Goal: Task Accomplishment & Management: Complete application form

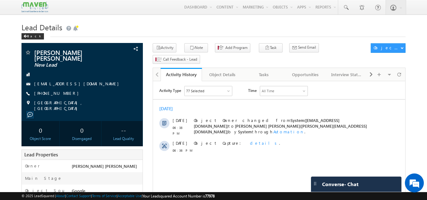
click at [167, 29] on h1 "Lead Details" at bounding box center [213, 27] width 384 height 12
click at [341, 4] on link at bounding box center [345, 7] width 15 height 15
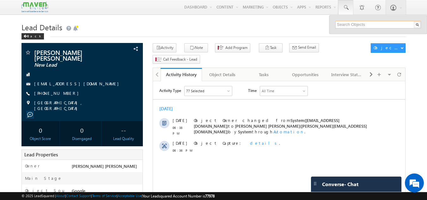
click at [340, 26] on input "text" at bounding box center [378, 25] width 86 height 8
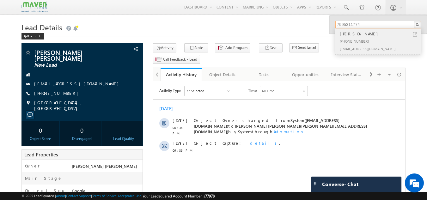
type input "7995311774"
click at [348, 47] on div "[EMAIL_ADDRESS][DOMAIN_NAME]" at bounding box center [380, 49] width 85 height 8
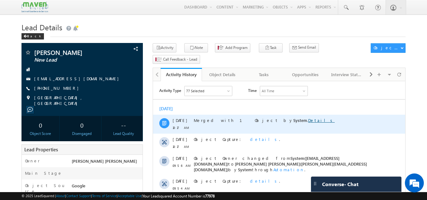
click at [308, 121] on link "Details" at bounding box center [321, 120] width 27 height 5
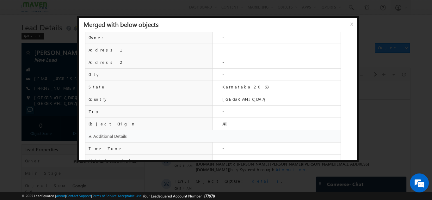
scroll to position [257, 0]
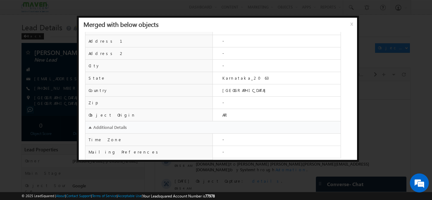
click at [348, 25] on div "Merged with below objects x" at bounding box center [218, 25] width 278 height 14
click at [349, 23] on div "Merged with below objects x" at bounding box center [218, 25] width 278 height 14
click at [350, 23] on span "x" at bounding box center [352, 26] width 5 height 11
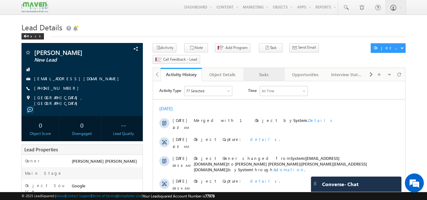
click at [268, 71] on div "Tasks" at bounding box center [263, 75] width 31 height 8
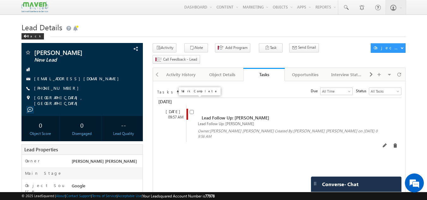
click at [192, 110] on input "checkbox" at bounding box center [192, 112] width 4 height 4
checkbox input "false"
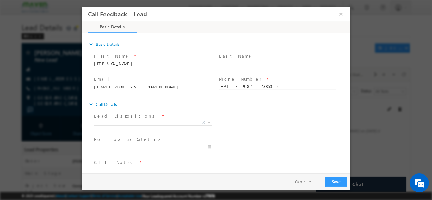
scroll to position [0, 0]
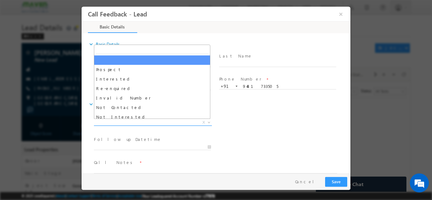
click at [165, 122] on span "X" at bounding box center [153, 122] width 118 height 6
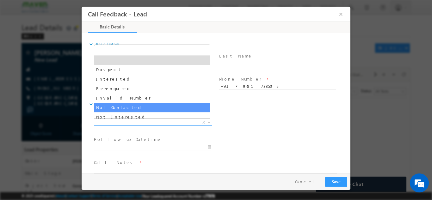
select select "Not Contacted"
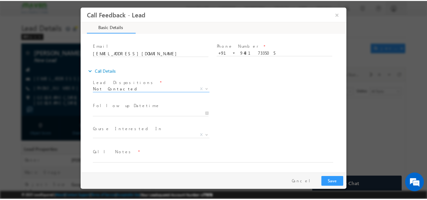
scroll to position [32, 0]
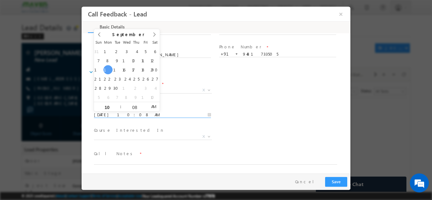
click at [148, 117] on input "15/09/2025 10:08 AM" at bounding box center [152, 115] width 117 height 6
type input "16/09/2025 10:08 AM"
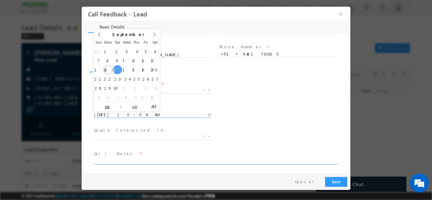
click at [131, 160] on textarea at bounding box center [215, 160] width 243 height 7
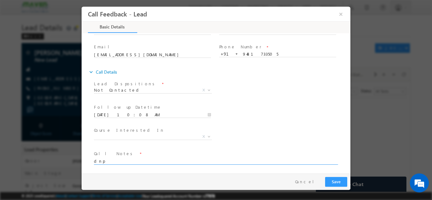
type textarea "dnp"
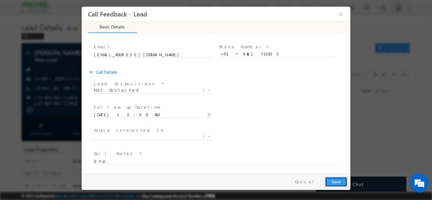
click at [336, 182] on button "Save" at bounding box center [336, 182] width 22 height 10
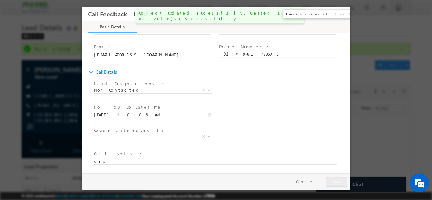
click at [340, 15] on button "×" at bounding box center [340, 14] width 11 height 12
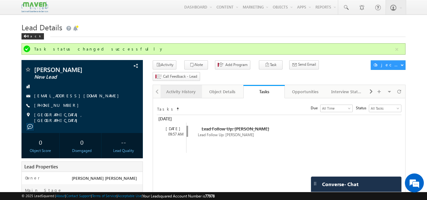
click at [178, 87] on link "Activity History" at bounding box center [180, 91] width 41 height 13
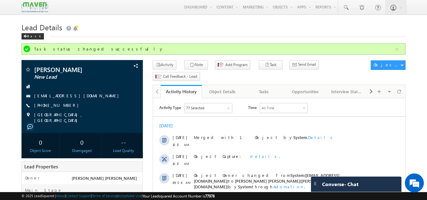
click at [127, 39] on div "Lead Details Back" at bounding box center [213, 32] width 384 height 23
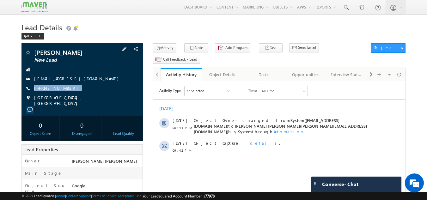
drag, startPoint x: 67, startPoint y: 89, endPoint x: 62, endPoint y: 92, distance: 5.5
click at [62, 92] on div "Ayan Dey New Lead ayan2003dey@gmail.com +91-8310258053" at bounding box center [82, 77] width 115 height 57
copy div "+91-8310258053"
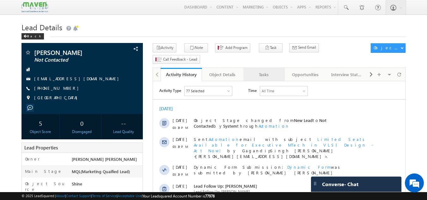
click at [269, 68] on link "Tasks" at bounding box center [263, 74] width 41 height 13
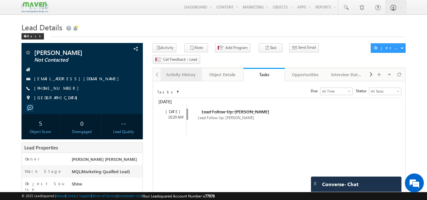
click at [177, 71] on div "Activity History" at bounding box center [181, 75] width 31 height 8
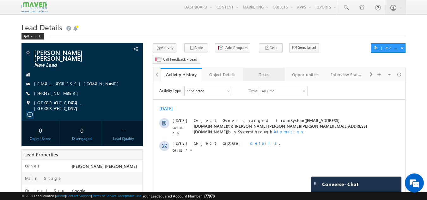
click at [260, 71] on div "Tasks" at bounding box center [263, 75] width 31 height 8
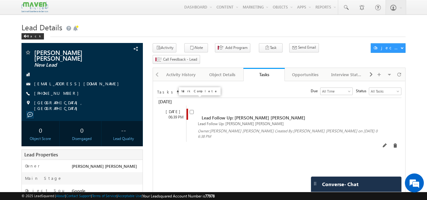
click at [191, 110] on input "checkbox" at bounding box center [192, 112] width 4 height 4
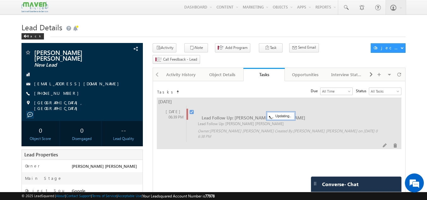
checkbox input "false"
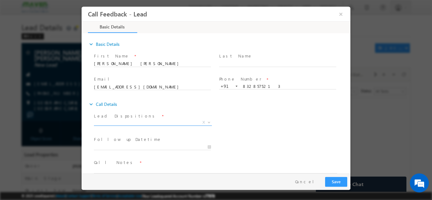
click at [166, 120] on span "X" at bounding box center [153, 122] width 118 height 6
click at [310, 178] on button "Cancel" at bounding box center [306, 181] width 33 height 9
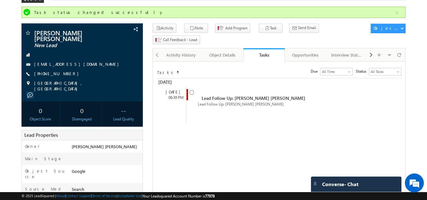
scroll to position [37, 0]
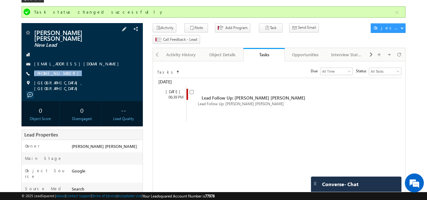
drag, startPoint x: 70, startPoint y: 66, endPoint x: 67, endPoint y: 74, distance: 8.4
click at [67, 74] on div "Tammali Adithya Vardhan New Lead adithyavardhan658@gmail.com +91-8328575213" at bounding box center [82, 60] width 115 height 62
copy div "+91-8328575213"
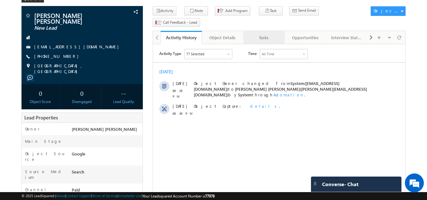
click at [261, 34] on div "Tasks" at bounding box center [263, 38] width 31 height 8
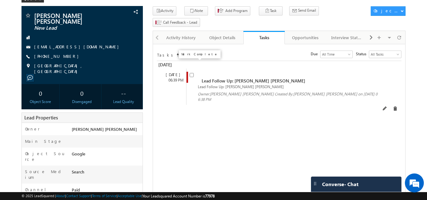
click at [191, 73] on input "checkbox" at bounding box center [192, 75] width 4 height 4
checkbox input "false"
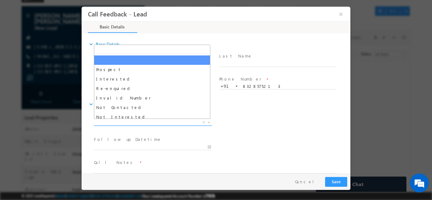
click at [135, 124] on span "X" at bounding box center [153, 122] width 118 height 6
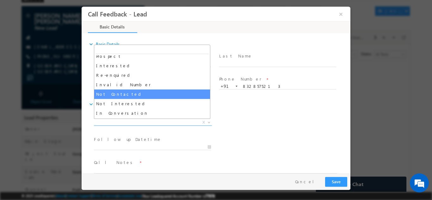
select select "Not Contacted"
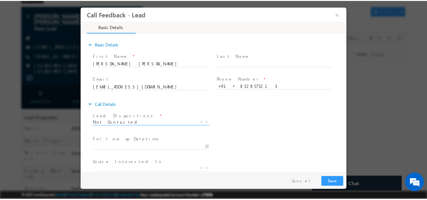
scroll to position [33, 0]
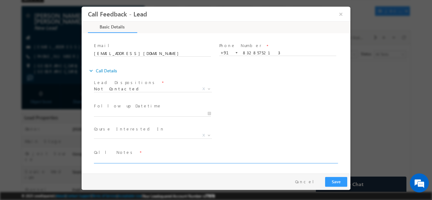
click at [130, 161] on textarea at bounding box center [215, 159] width 243 height 7
type textarea "swo"
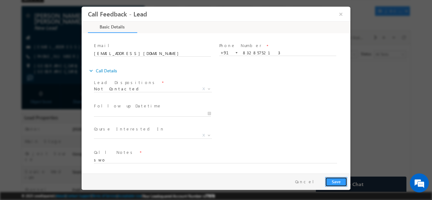
click at [333, 177] on button "Save" at bounding box center [336, 182] width 22 height 10
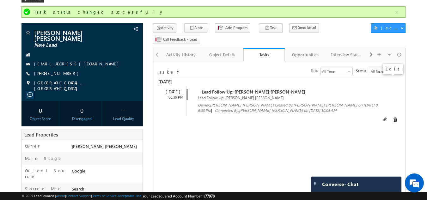
click at [387, 118] on span at bounding box center [385, 120] width 4 height 4
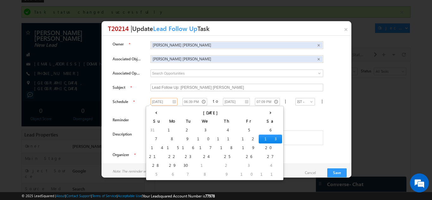
click at [158, 101] on input "13/09/2025" at bounding box center [163, 102] width 27 height 8
click at [258, 113] on th "›" at bounding box center [269, 111] width 23 height 9
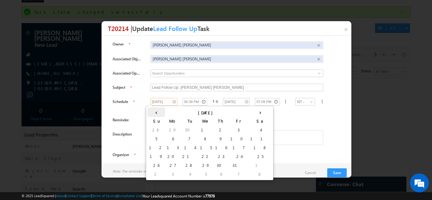
click at [152, 111] on th "‹" at bounding box center [156, 111] width 18 height 9
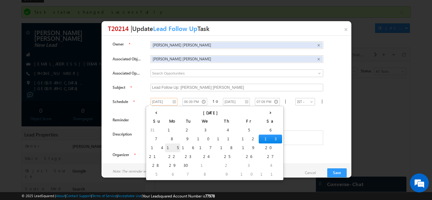
click at [165, 146] on td "15" at bounding box center [172, 147] width 15 height 9
type input "15/09/2025"
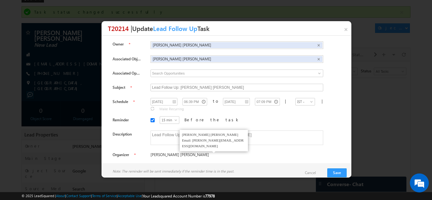
click at [241, 152] on span "[PERSON_NAME] [PERSON_NAME]" at bounding box center [214, 155] width 128 height 6
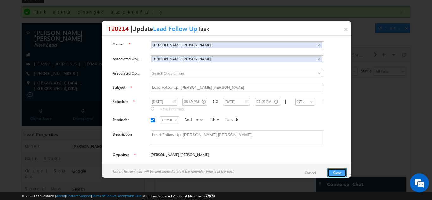
click at [338, 172] on button "Save" at bounding box center [336, 172] width 19 height 9
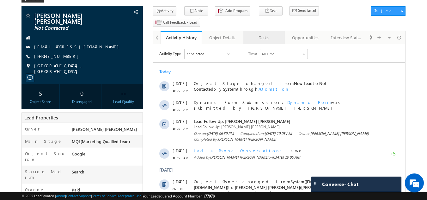
click at [266, 31] on link "Tasks" at bounding box center [263, 37] width 41 height 13
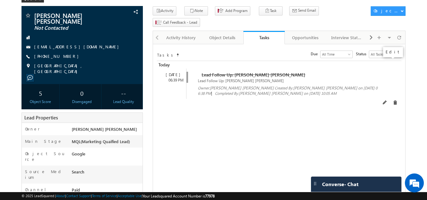
click at [387, 100] on span at bounding box center [385, 102] width 4 height 4
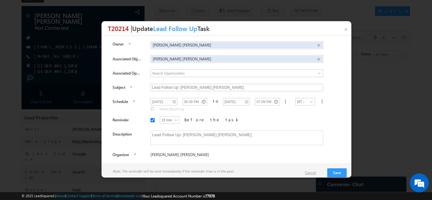
click at [310, 172] on link "Cancel" at bounding box center [313, 173] width 17 height 6
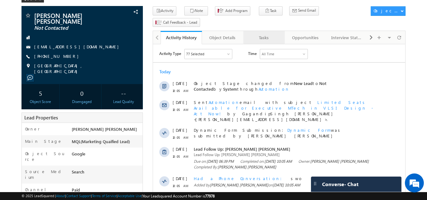
click at [264, 34] on div "Tasks" at bounding box center [263, 38] width 31 height 8
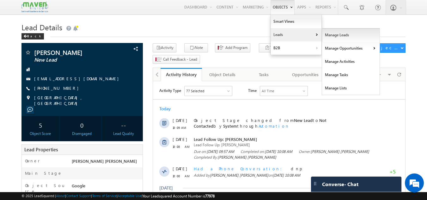
click at [324, 36] on link "Manage Leads" at bounding box center [351, 34] width 58 height 13
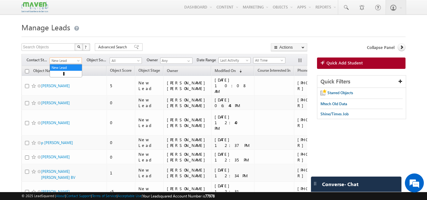
click at [74, 63] on span "New Lead" at bounding box center [65, 61] width 30 height 6
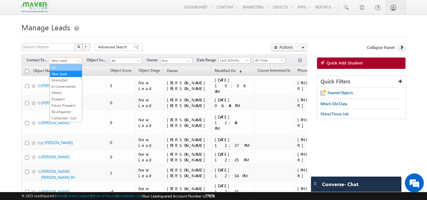
click at [60, 70] on link "All" at bounding box center [66, 68] width 32 height 6
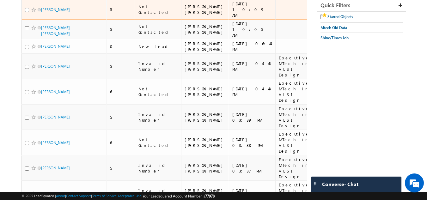
scroll to position [76, 0]
click at [55, 11] on link "[PERSON_NAME]" at bounding box center [55, 9] width 29 height 5
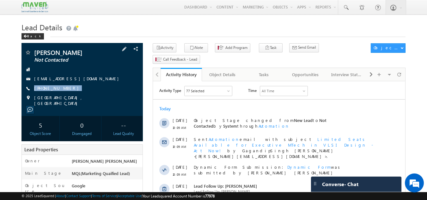
drag, startPoint x: 70, startPoint y: 88, endPoint x: 65, endPoint y: 92, distance: 7.4
click at [65, 92] on div "[PERSON_NAME] Not Contacted [EMAIL_ADDRESS][DOMAIN_NAME] [PHONE_NUMBER] [GEOGRA…" at bounding box center [82, 77] width 115 height 57
copy div "[PHONE_NUMBER]"
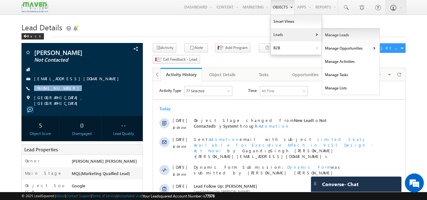
click at [329, 35] on link "Manage Leads" at bounding box center [351, 34] width 58 height 13
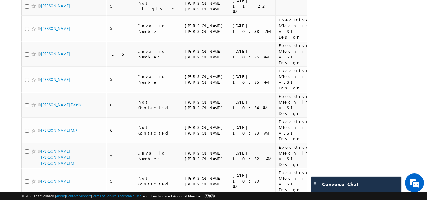
scroll to position [919, 0]
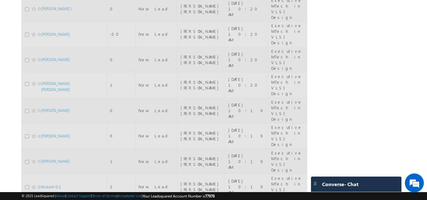
scroll to position [0, 0]
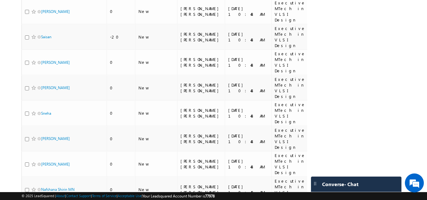
scroll to position [738, 0]
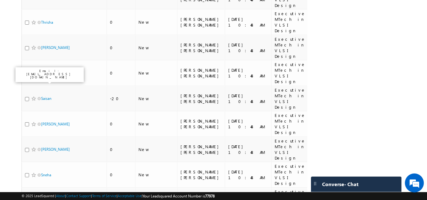
scroll to position [675, 0]
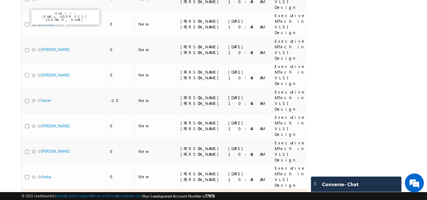
click at [49, 200] on link "Anushka Bramhankar" at bounding box center [55, 202] width 29 height 5
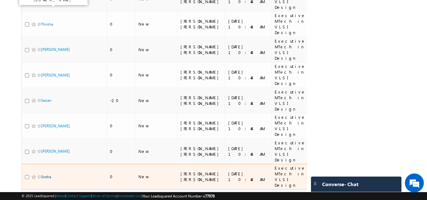
click at [46, 174] on link "Sneha" at bounding box center [46, 176] width 10 height 5
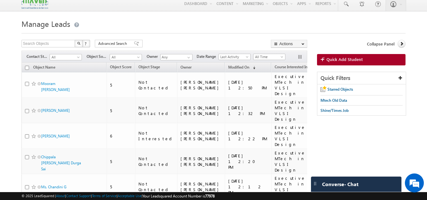
scroll to position [0, 0]
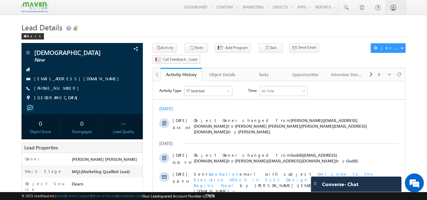
click at [268, 71] on div "Tasks" at bounding box center [263, 75] width 31 height 8
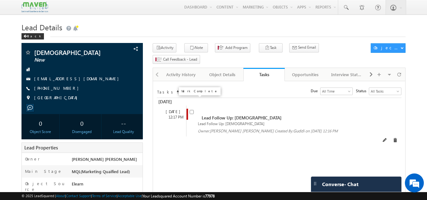
click at [191, 110] on input "checkbox" at bounding box center [192, 112] width 4 height 4
checkbox input "false"
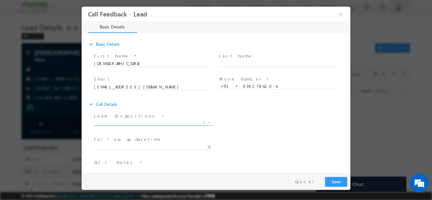
drag, startPoint x: 148, startPoint y: 118, endPoint x: 148, endPoint y: 123, distance: 4.7
click at [148, 123] on div "Lead Dispositions * Prospect Interested Re-enquired Invalid Number Not Contacte…" at bounding box center [155, 119] width 123 height 15
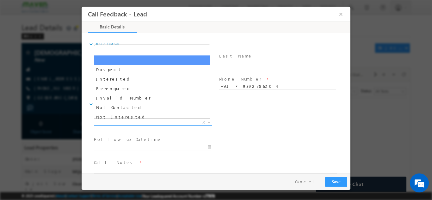
click at [148, 123] on span "X" at bounding box center [153, 122] width 118 height 6
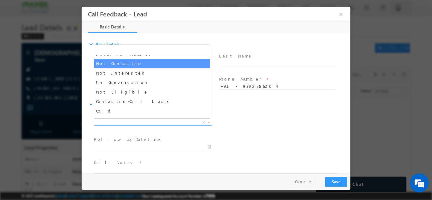
scroll to position [43, 0]
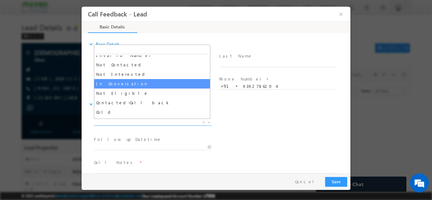
select select "In Conversation"
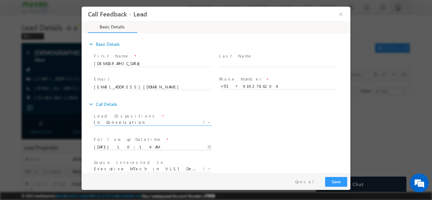
click at [124, 146] on input "15/09/2025 10:14 AM" at bounding box center [152, 147] width 117 height 6
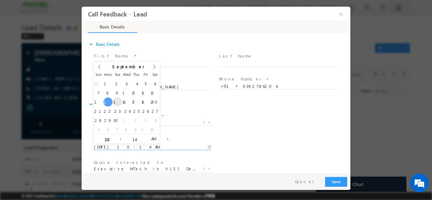
type input "16/09/2025 10:14 AM"
click at [283, 121] on div "Lead Dispositions * Prospect Interested Re-enquired Invalid Number Not Contacte…" at bounding box center [221, 122] width 257 height 23
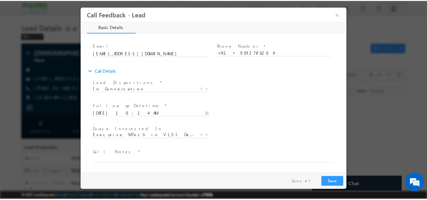
scroll to position [32, 0]
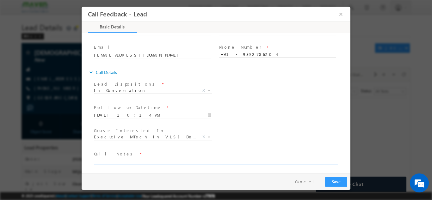
click at [218, 160] on textarea at bounding box center [215, 160] width 243 height 7
type textarea "ask me to cb by 4 pm he is in class now btech third year 5 sem student"
click at [339, 177] on button "Save" at bounding box center [336, 182] width 22 height 10
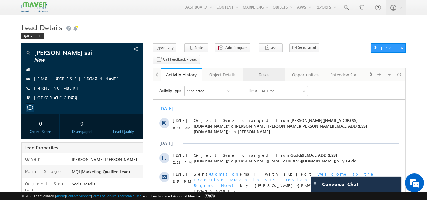
click at [261, 71] on div "Tasks" at bounding box center [263, 75] width 31 height 8
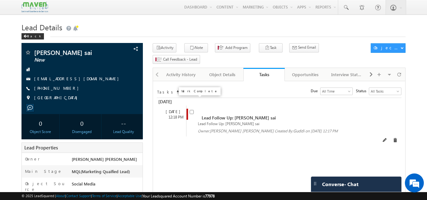
click at [193, 110] on input "checkbox" at bounding box center [192, 112] width 4 height 4
checkbox input "false"
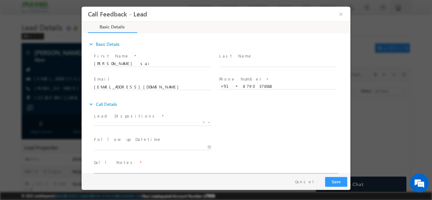
click at [112, 167] on textarea at bounding box center [215, 169] width 243 height 7
type textarea "Doing btech in ece"
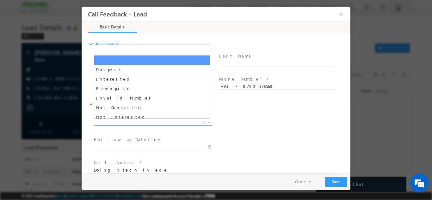
click at [152, 121] on span "X" at bounding box center [153, 122] width 118 height 6
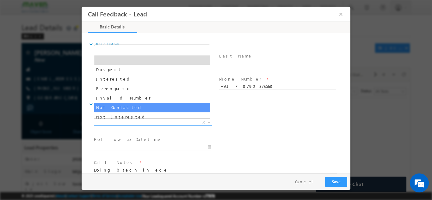
select select "Not Contacted"
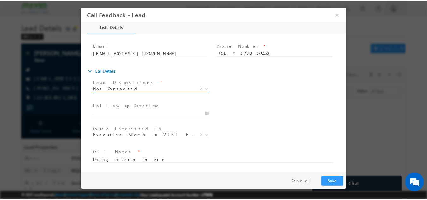
scroll to position [30, 0]
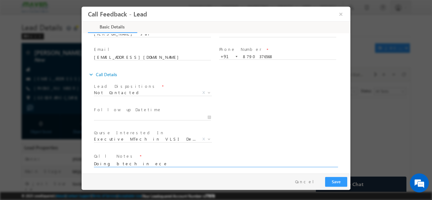
click at [134, 165] on textarea "Doing btech in ece" at bounding box center [215, 163] width 243 height 7
type textarea "disconnected the call"
click at [343, 179] on button "Save" at bounding box center [336, 182] width 22 height 10
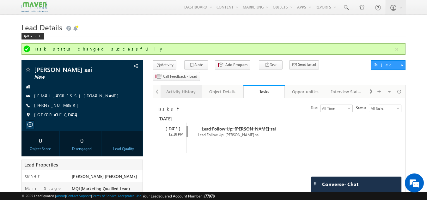
click at [181, 88] on div "Activity History" at bounding box center [181, 92] width 31 height 8
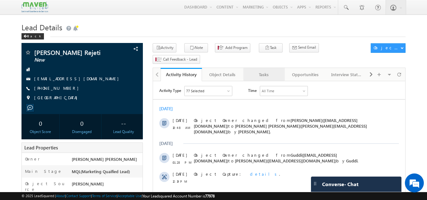
click at [261, 71] on div "Tasks" at bounding box center [263, 75] width 31 height 8
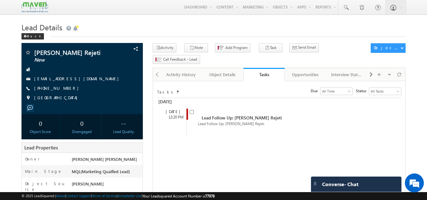
click at [261, 71] on div "Tasks" at bounding box center [264, 74] width 32 height 6
click at [190, 110] on input "checkbox" at bounding box center [192, 112] width 4 height 4
checkbox input "false"
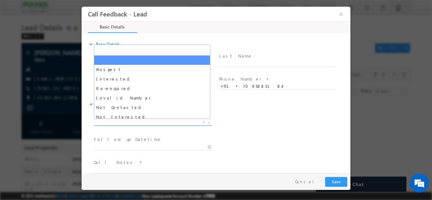
click at [138, 121] on span "X" at bounding box center [153, 122] width 118 height 6
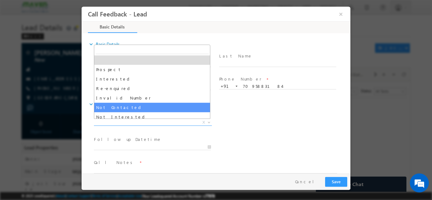
select select "Not Contacted"
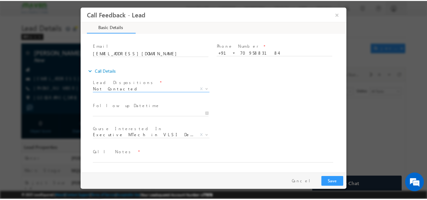
scroll to position [32, 0]
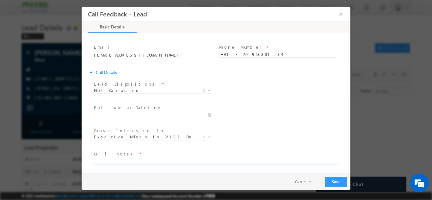
click at [142, 159] on textarea at bounding box center [215, 160] width 243 height 7
type textarea "dnp"
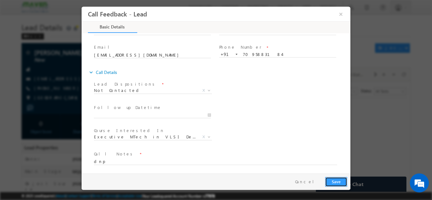
click at [331, 182] on button "Save" at bounding box center [336, 182] width 22 height 10
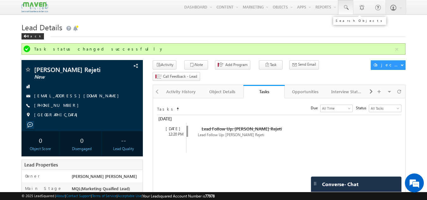
click at [342, 8] on link at bounding box center [345, 7] width 15 height 15
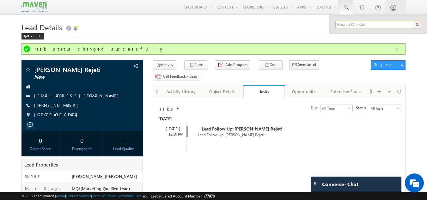
click at [340, 21] on input "text" at bounding box center [378, 25] width 86 height 8
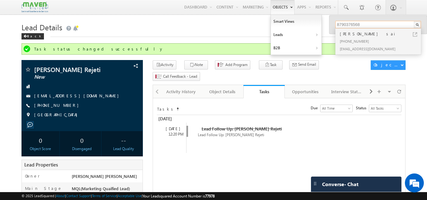
type input "8790376568"
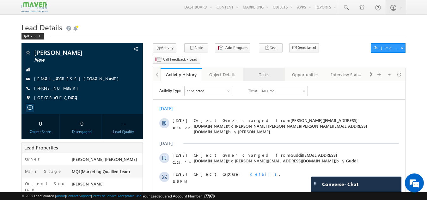
click at [265, 71] on div "Tasks" at bounding box center [263, 75] width 31 height 8
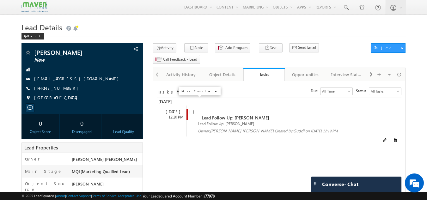
click at [192, 110] on input "checkbox" at bounding box center [192, 112] width 4 height 4
checkbox input "false"
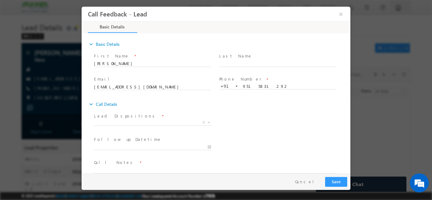
scroll to position [10, 0]
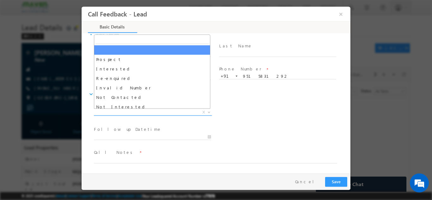
click at [114, 112] on span "X" at bounding box center [153, 112] width 118 height 6
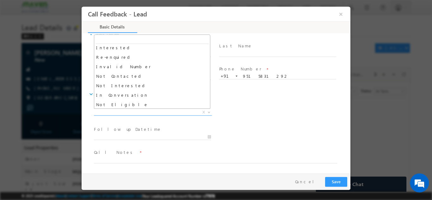
scroll to position [21, 0]
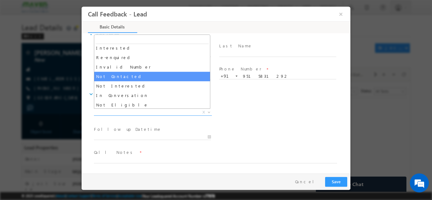
select select "Not Contacted"
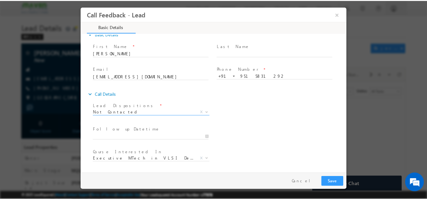
scroll to position [33, 0]
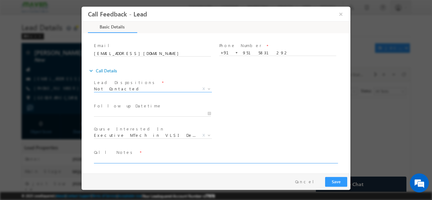
click at [107, 160] on textarea at bounding box center [215, 159] width 243 height 7
type textarea "dnp"
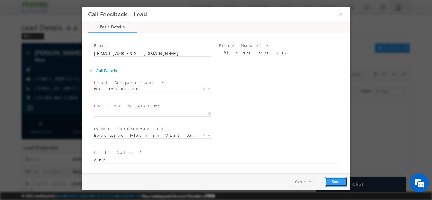
drag, startPoint x: 329, startPoint y: 177, endPoint x: 317, endPoint y: 163, distance: 18.6
click at [317, 163] on div "Call Feedback - Lead × Basic Details 75% Completed" at bounding box center [216, 89] width 269 height 167
click at [338, 178] on button "Save" at bounding box center [336, 182] width 22 height 10
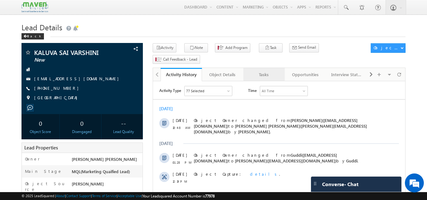
click at [279, 71] on div "Tasks" at bounding box center [263, 75] width 31 height 8
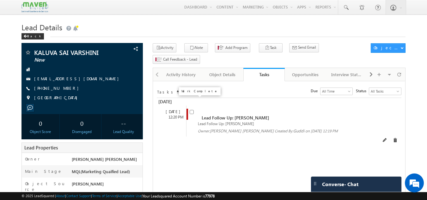
click at [192, 110] on input "checkbox" at bounding box center [192, 112] width 4 height 4
checkbox input "false"
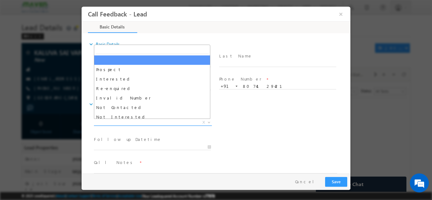
click at [162, 120] on span "X" at bounding box center [153, 122] width 118 height 6
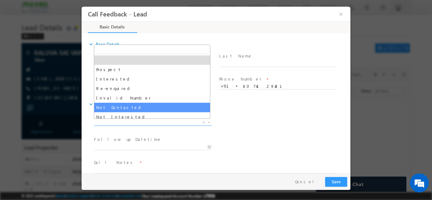
select select "Not Contacted"
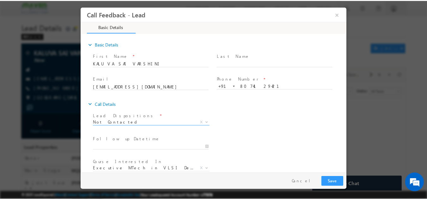
scroll to position [33, 0]
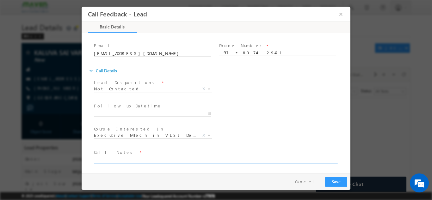
click at [153, 160] on textarea at bounding box center [215, 159] width 243 height 7
type textarea "dnp"
click at [339, 181] on button "Save" at bounding box center [336, 182] width 22 height 10
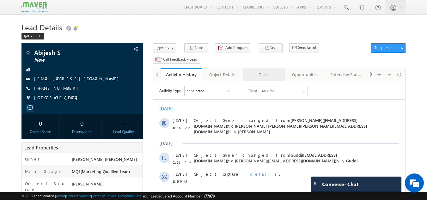
click at [263, 71] on div "Tasks" at bounding box center [263, 75] width 31 height 8
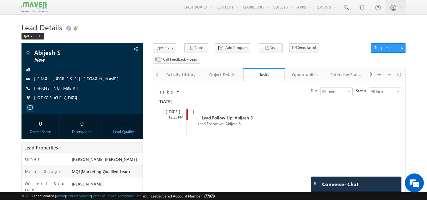
drag, startPoint x: 192, startPoint y: 100, endPoint x: 320, endPoint y: 142, distance: 134.9
click at [190, 110] on input "checkbox" at bounding box center [192, 112] width 4 height 4
checkbox input "false"
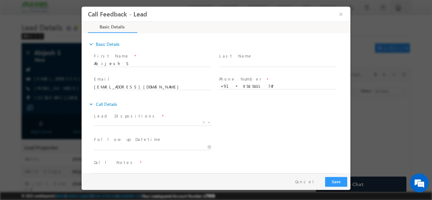
scroll to position [10, 0]
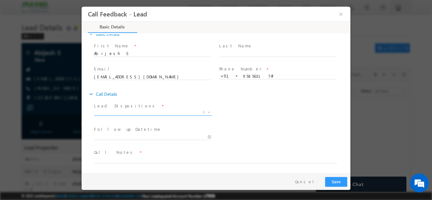
click at [167, 109] on span "X" at bounding box center [153, 112] width 118 height 6
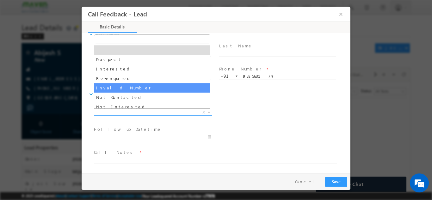
scroll to position [38, 0]
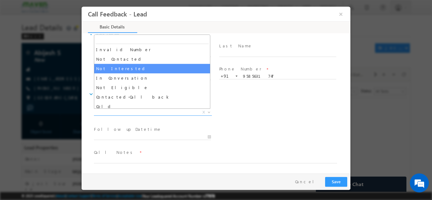
select select "Not Interested"
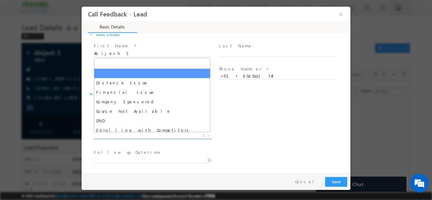
click at [147, 135] on span "X" at bounding box center [153, 135] width 118 height 6
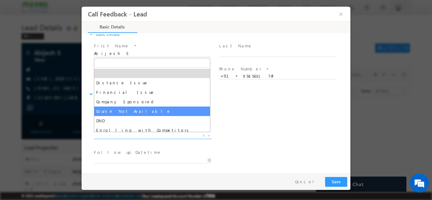
scroll to position [13, 0]
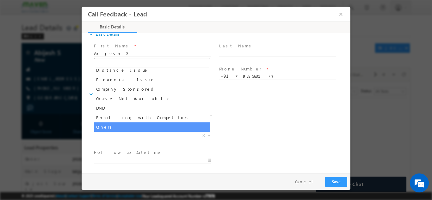
click at [130, 132] on span "X" at bounding box center [153, 135] width 118 height 6
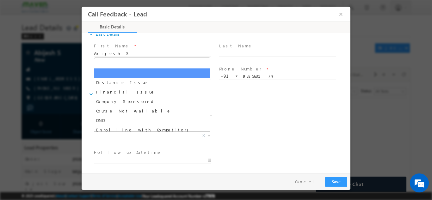
click at [139, 136] on span "X" at bounding box center [153, 135] width 118 height 6
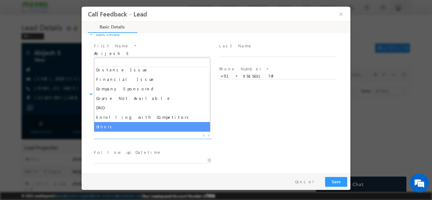
select select "Others"
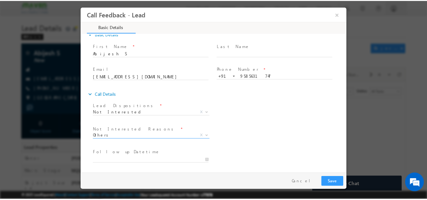
scroll to position [57, 0]
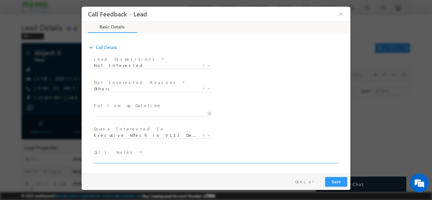
click at [143, 160] on textarea at bounding box center [215, 159] width 243 height 7
type textarea "not int"
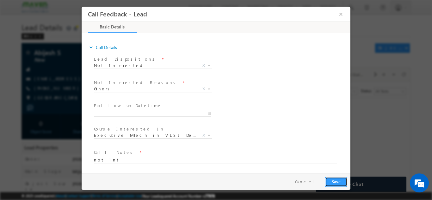
click at [340, 181] on button "Save" at bounding box center [336, 182] width 22 height 10
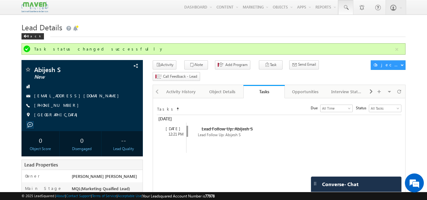
click at [347, 8] on span at bounding box center [345, 7] width 6 height 6
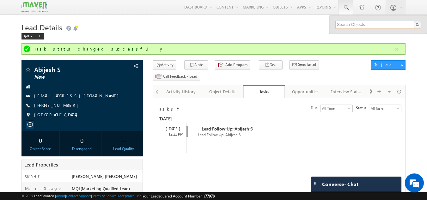
paste input "7981843238"
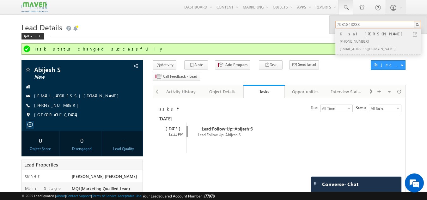
type input "7981843238"
click at [365, 46] on div "sashankroyal2605@gmail.com" at bounding box center [380, 49] width 85 height 8
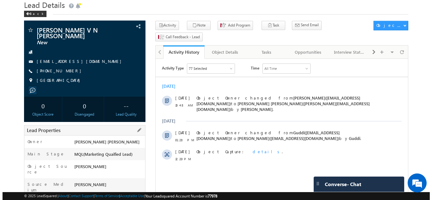
scroll to position [22, 0]
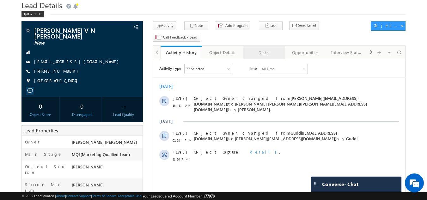
click at [266, 49] on div "Tasks" at bounding box center [263, 53] width 31 height 8
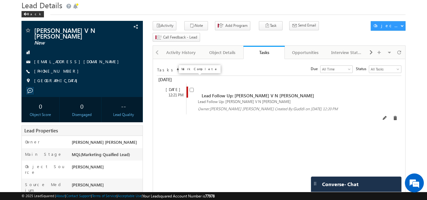
click at [190, 88] on input "checkbox" at bounding box center [192, 90] width 4 height 4
checkbox input "false"
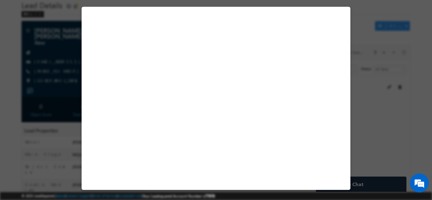
select select "Not Contacted"
select select "Executive MTech in VLSI Design"
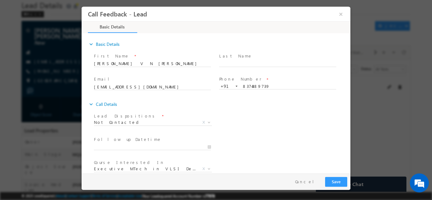
scroll to position [33, 0]
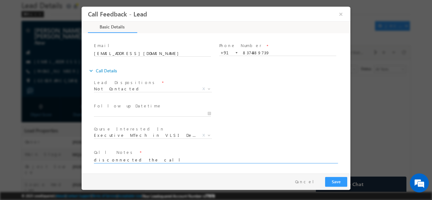
type textarea "disconnected the call"
click at [331, 179] on button "Save" at bounding box center [336, 182] width 22 height 10
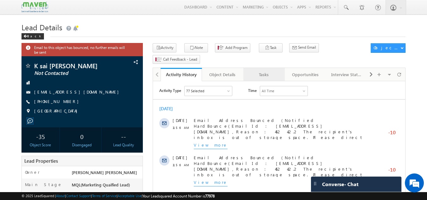
click at [268, 69] on link "Tasks" at bounding box center [263, 74] width 41 height 13
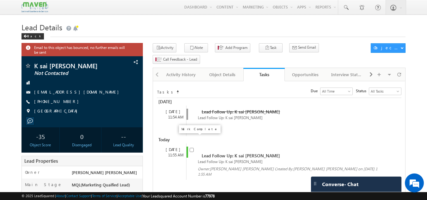
click at [191, 148] on input "checkbox" at bounding box center [192, 150] width 4 height 4
checkbox input "false"
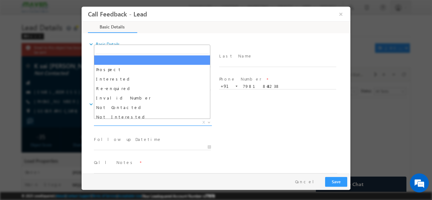
click at [160, 121] on span "X" at bounding box center [153, 122] width 118 height 6
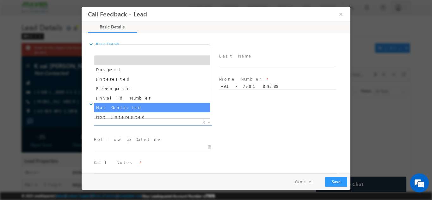
select select "Not Contacted"
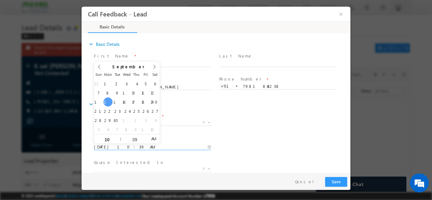
click at [134, 144] on input "15/09/2025 10:39 AM" at bounding box center [152, 147] width 117 height 6
type input "16/09/2025 10:39 AM"
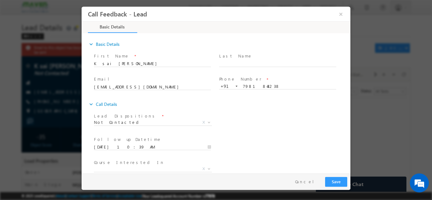
click at [248, 115] on div "Lead Dispositions * Prospect Interested Re-enquired Invalid Number Not Contacte…" at bounding box center [221, 122] width 257 height 23
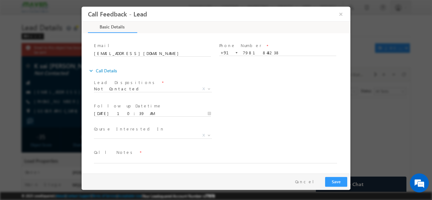
scroll to position [30, 0]
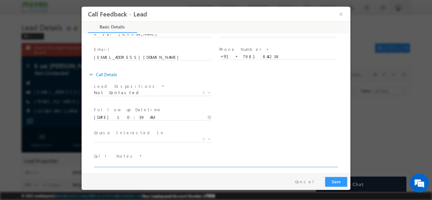
click at [191, 163] on textarea at bounding box center [215, 163] width 243 height 7
type textarea "dnp"
click at [338, 178] on button "Save" at bounding box center [336, 182] width 22 height 10
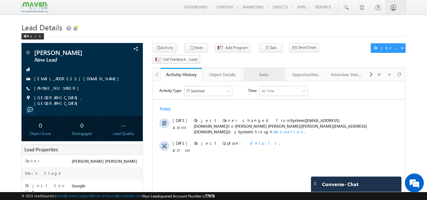
click at [264, 71] on div "Tasks" at bounding box center [263, 75] width 31 height 8
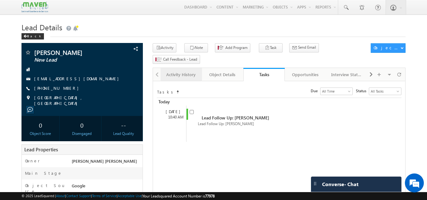
click at [178, 71] on div "Activity History" at bounding box center [181, 75] width 31 height 8
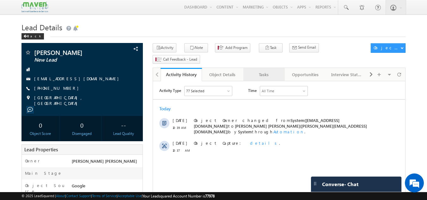
click at [261, 71] on div "Tasks" at bounding box center [263, 75] width 31 height 8
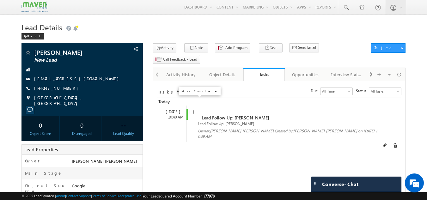
click at [191, 110] on input "checkbox" at bounding box center [192, 112] width 4 height 4
checkbox input "false"
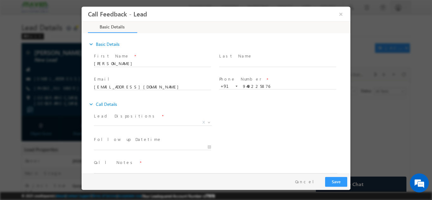
scroll to position [10, 0]
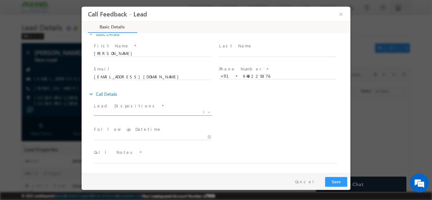
click at [160, 112] on span "X" at bounding box center [153, 112] width 118 height 6
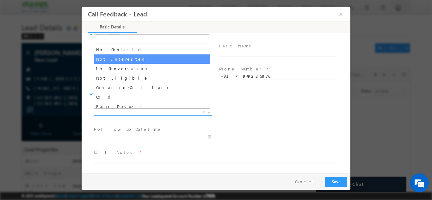
scroll to position [48, 0]
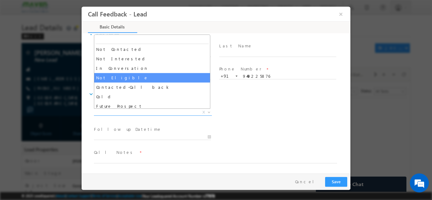
select select "Not Eligible"
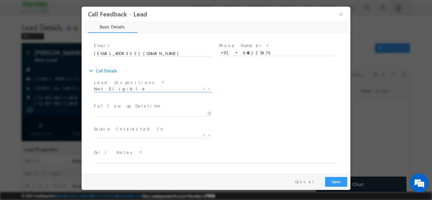
scroll to position [33, 0]
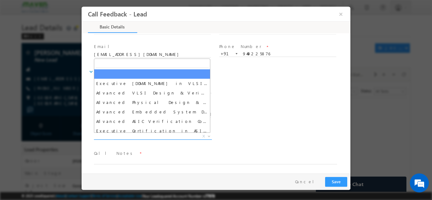
drag, startPoint x: 170, startPoint y: 135, endPoint x: 146, endPoint y: 136, distance: 23.7
click at [146, 136] on span "X" at bounding box center [153, 136] width 118 height 6
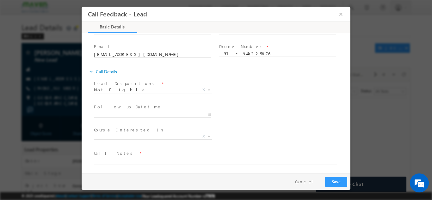
click at [270, 143] on div "Course Interested In * Executive M.Tech in VLSI Design Advanced VLSI Design & V…" at bounding box center [221, 136] width 257 height 23
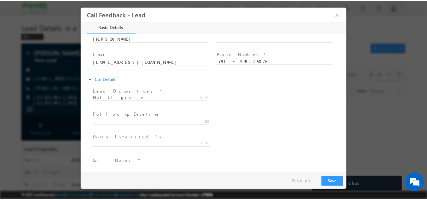
scroll to position [29, 0]
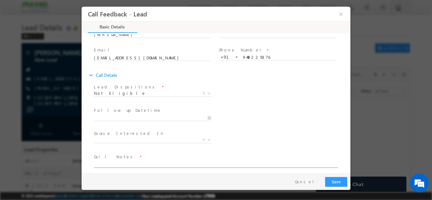
click at [145, 166] on textarea at bounding box center [215, 163] width 243 height 7
type textarea "not elligible for mtech 9 month exp. looking for esd course not related to vlsi"
click at [337, 179] on button "Save" at bounding box center [336, 182] width 22 height 10
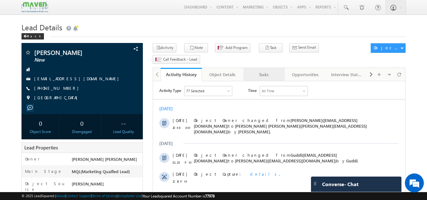
click at [261, 71] on div "Tasks" at bounding box center [263, 75] width 31 height 8
click at [269, 68] on link "Tasks" at bounding box center [263, 74] width 41 height 13
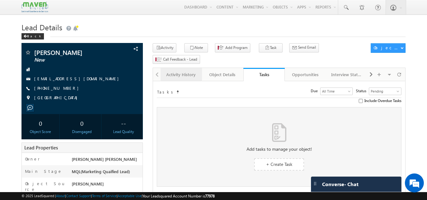
click at [179, 71] on div "Activity History" at bounding box center [181, 75] width 31 height 8
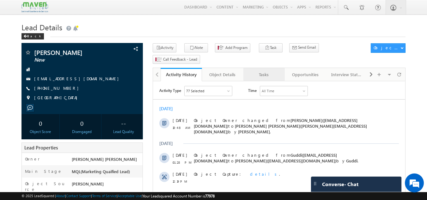
click at [266, 71] on div "Tasks" at bounding box center [263, 75] width 31 height 8
click at [262, 71] on div "Tasks" at bounding box center [263, 75] width 31 height 8
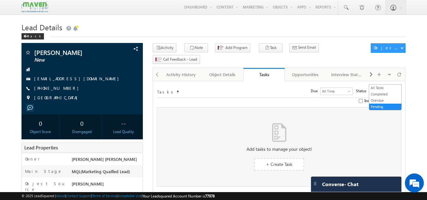
click at [392, 88] on span "Pending" at bounding box center [384, 91] width 30 height 6
click at [385, 87] on link "All Tasks" at bounding box center [385, 88] width 32 height 6
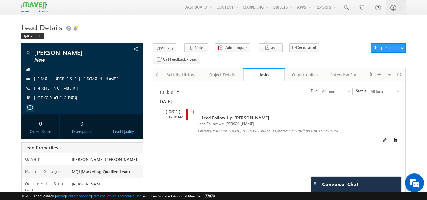
click at [193, 110] on input "checkbox" at bounding box center [192, 112] width 4 height 4
checkbox input "false"
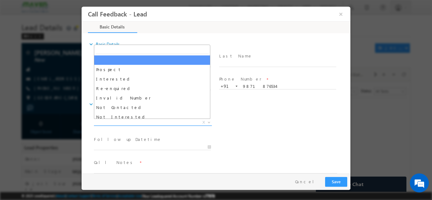
click at [108, 124] on span "X" at bounding box center [153, 122] width 118 height 6
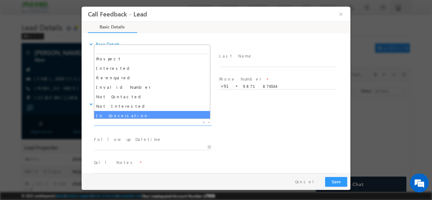
scroll to position [8, 0]
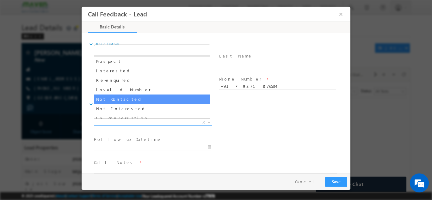
select select "Not Contacted"
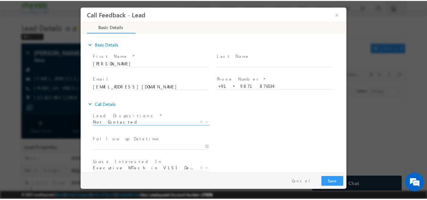
scroll to position [33, 0]
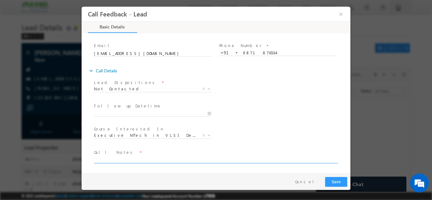
click at [136, 160] on textarea at bounding box center [215, 159] width 243 height 7
type textarea "dnp"
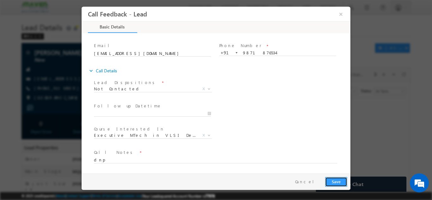
click at [337, 177] on button "Save" at bounding box center [336, 182] width 22 height 10
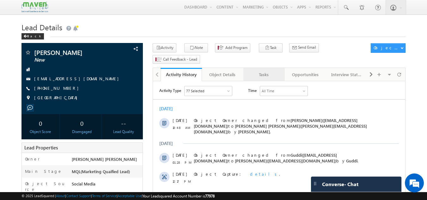
click at [269, 71] on div "Tasks" at bounding box center [263, 75] width 31 height 8
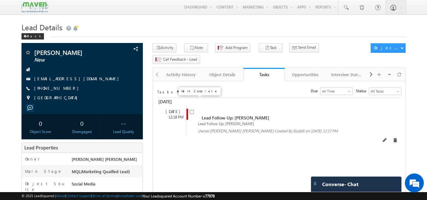
click at [191, 110] on input "checkbox" at bounding box center [192, 112] width 4 height 4
checkbox input "false"
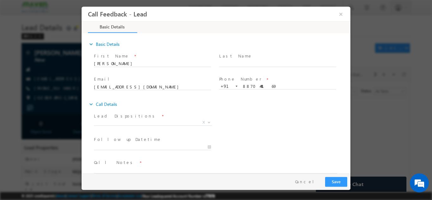
scroll to position [10, 0]
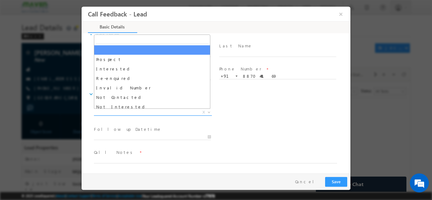
click at [137, 109] on span "X" at bounding box center [153, 112] width 118 height 6
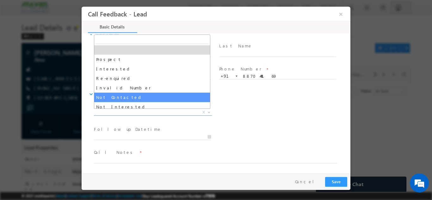
select select "Not Contacted"
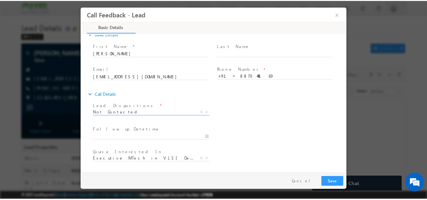
scroll to position [33, 0]
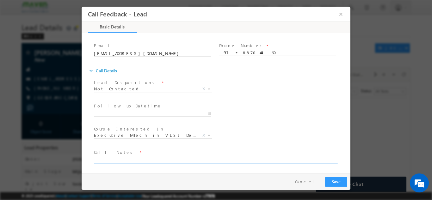
click at [143, 156] on textarea at bounding box center [215, 159] width 243 height 7
type textarea "dnp"
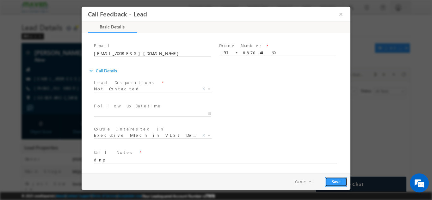
click at [336, 178] on button "Save" at bounding box center [336, 182] width 22 height 10
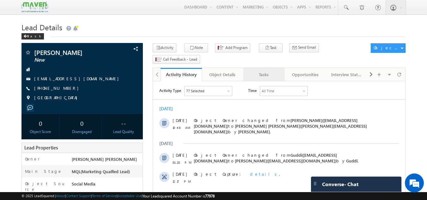
click at [258, 71] on div "Tasks" at bounding box center [263, 75] width 31 height 8
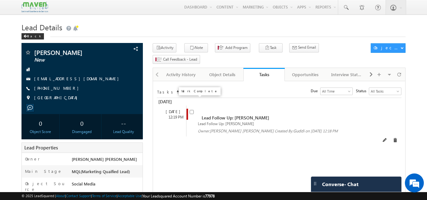
click at [191, 110] on input "checkbox" at bounding box center [192, 112] width 4 height 4
checkbox input "false"
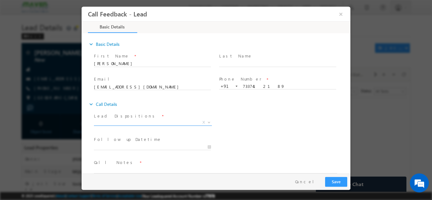
click at [131, 124] on span "X" at bounding box center [153, 122] width 118 height 6
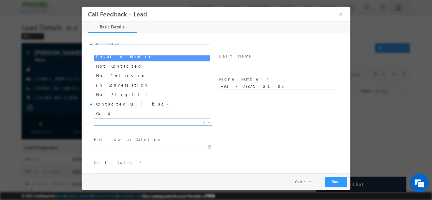
scroll to position [42, 0]
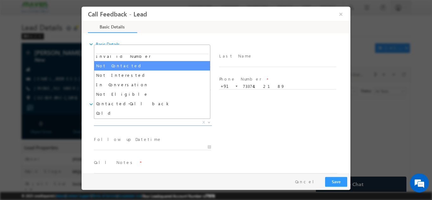
select select "Not Contacted"
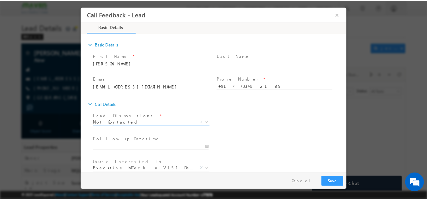
scroll to position [33, 0]
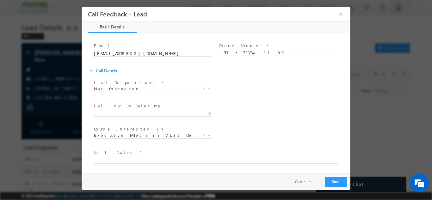
click at [155, 159] on textarea at bounding box center [215, 159] width 243 height 7
type textarea "dnp"
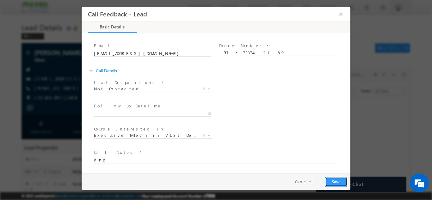
click at [335, 180] on button "Save" at bounding box center [336, 182] width 22 height 10
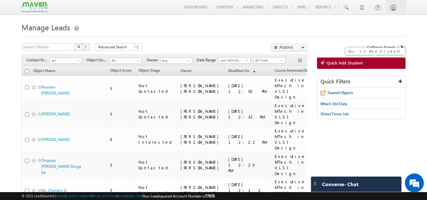
click at [329, 59] on link "Quick Add Student" at bounding box center [361, 62] width 89 height 11
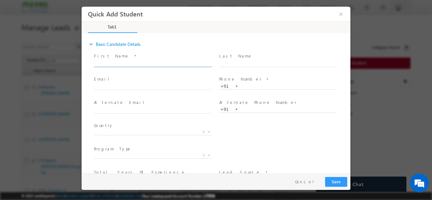
click at [115, 65] on input "text" at bounding box center [152, 63] width 117 height 6
type input "9633177178"
click at [248, 83] on input "text" at bounding box center [277, 86] width 117 height 6
paste input "9633177178"
type input "9633177178"
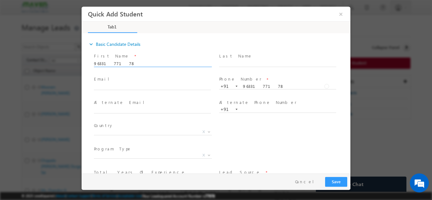
drag, startPoint x: 123, startPoint y: 64, endPoint x: 46, endPoint y: 66, distance: 76.8
click at [82, 66] on html "Quick Add Student × Tab1 18% Completed *" at bounding box center [216, 89] width 269 height 167
paste input "Siburaj Dasarajan Sudha"
type input "Siburaj Dasarajan Sudha"
click at [152, 86] on input "text" at bounding box center [152, 87] width 117 height 6
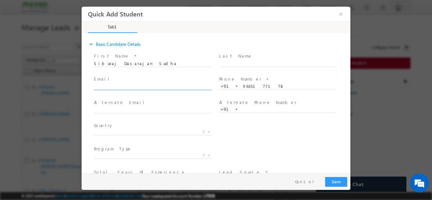
paste input "[EMAIL_ADDRESS][DOMAIN_NAME]"
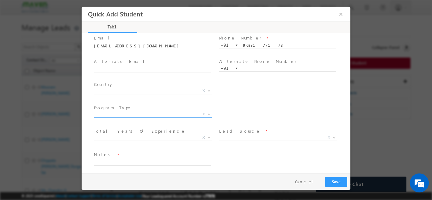
scroll to position [43, 0]
type input "[EMAIL_ADDRESS][DOMAIN_NAME]"
click at [170, 111] on span "X" at bounding box center [153, 112] width 118 height 6
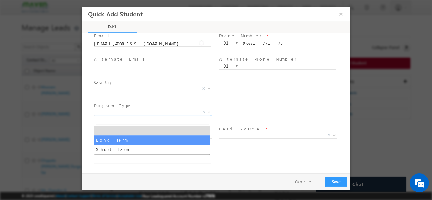
select select "Long Term"
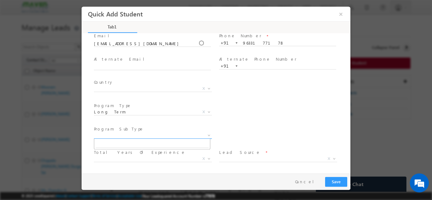
click at [187, 132] on span "X" at bounding box center [153, 135] width 118 height 6
click at [230, 157] on span "X" at bounding box center [278, 158] width 118 height 6
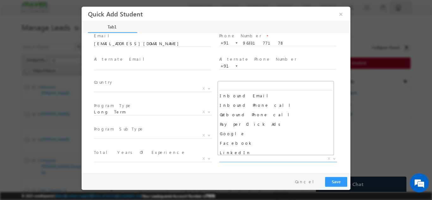
scroll to position [48, 0]
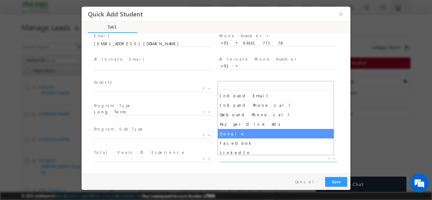
select select "Google"
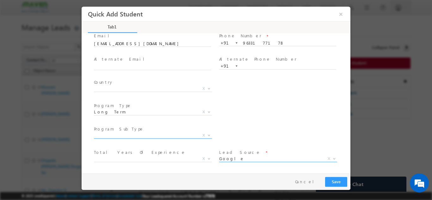
scroll to position [90, 0]
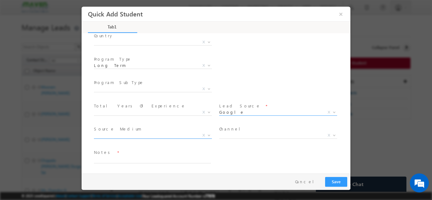
click at [170, 134] on span "X" at bounding box center [153, 135] width 118 height 6
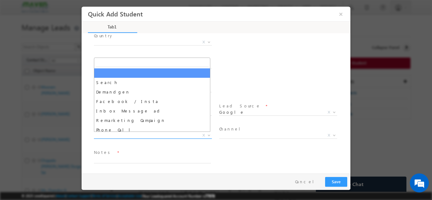
click at [170, 134] on span "X" at bounding box center [153, 135] width 118 height 6
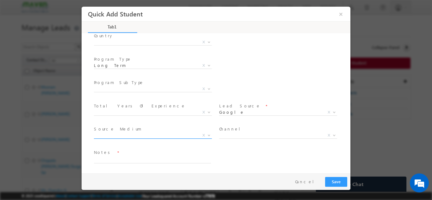
click at [170, 134] on span "X" at bounding box center [153, 135] width 118 height 6
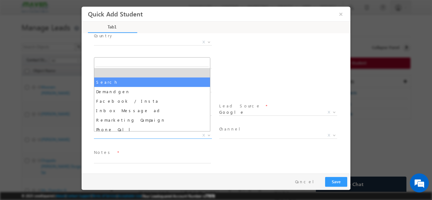
click at [237, 82] on div "Program SubType * X Program Name * Executive M.Tech in VLSI Design Advanced VLS…" at bounding box center [221, 89] width 257 height 23
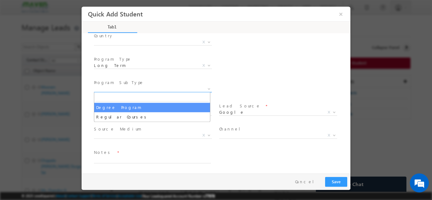
click at [172, 90] on span "X" at bounding box center [153, 89] width 118 height 6
select select "Degree Program"
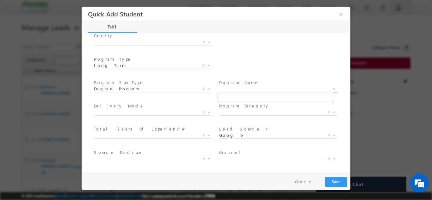
click at [237, 91] on span "X" at bounding box center [278, 89] width 118 height 6
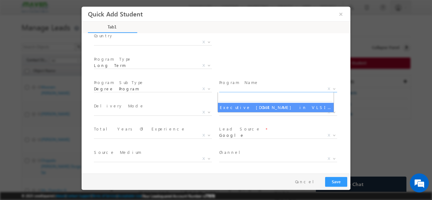
select select "Executive [DOMAIN_NAME] in VLSI Design"
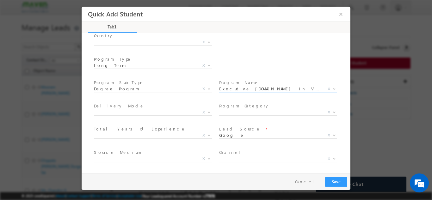
scroll to position [113, 0]
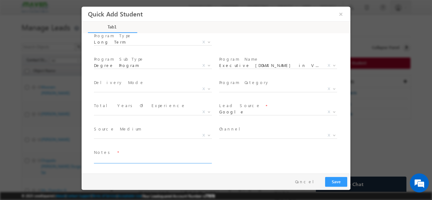
click at [140, 156] on textarea at bounding box center [152, 159] width 117 height 7
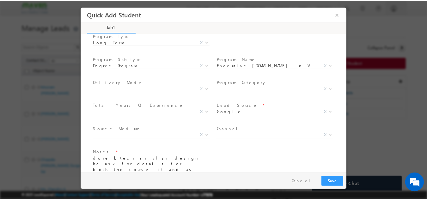
scroll to position [118, 0]
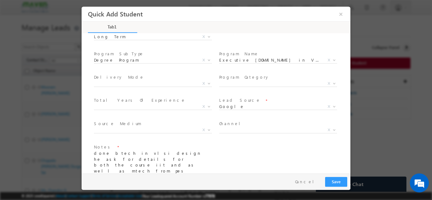
type textarea "done btech in vlsi design he ask for details for both the course iit and as wel…"
click at [335, 178] on button "Save" at bounding box center [336, 182] width 22 height 10
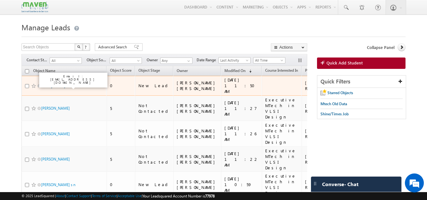
click at [71, 86] on link "Siburaj Dasarajan Sudha" at bounding box center [61, 85] width 40 height 5
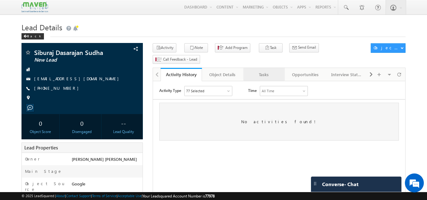
click at [259, 71] on div "Tasks" at bounding box center [263, 75] width 31 height 8
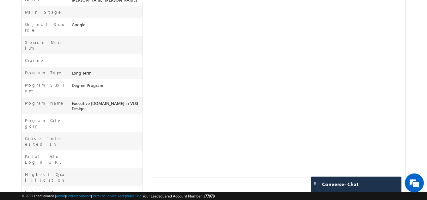
scroll to position [240, 0]
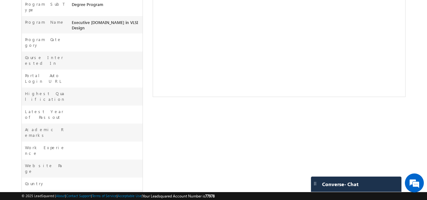
drag, startPoint x: 72, startPoint y: 152, endPoint x: 80, endPoint y: 174, distance: 24.0
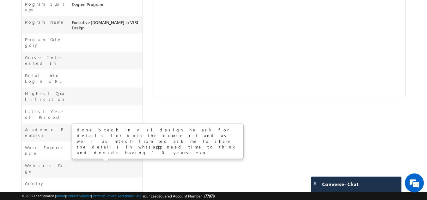
copy span "done btech in vlsi design he ask for details for both the course iit and as wel…"
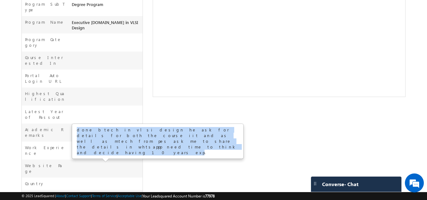
drag, startPoint x: 99, startPoint y: 141, endPoint x: 75, endPoint y: 128, distance: 27.3
click at [75, 128] on div "done btech in vlsi design he ask for details for both the course iit and as wel…" at bounding box center [157, 141] width 171 height 34
copy div "done btech in vlsi design he ask for details for both the course iit and as wel…"
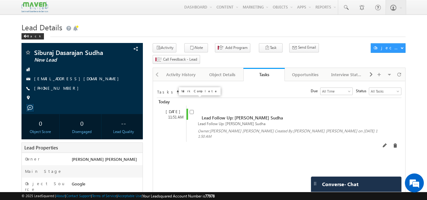
click at [193, 110] on input "checkbox" at bounding box center [192, 112] width 4 height 4
checkbox input "false"
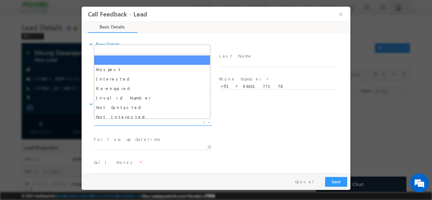
click at [158, 125] on span "Prospect Interested Re-enquired Invalid Number Not Contacted Not Interested In …" at bounding box center [155, 123] width 123 height 8
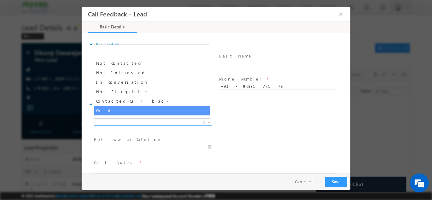
scroll to position [44, 0]
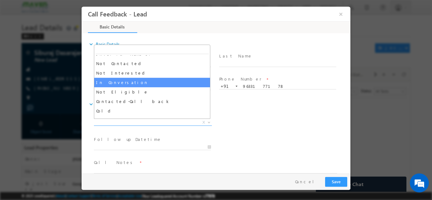
select select "In Conversation"
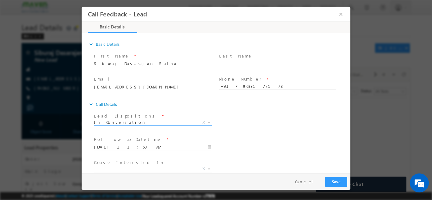
click at [140, 144] on input "[DATE] 11:50 AM" at bounding box center [152, 147] width 117 height 6
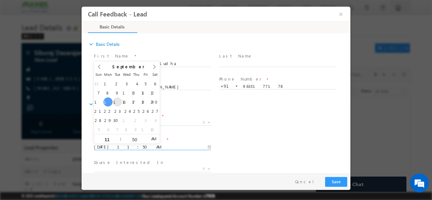
type input "[DATE] 11:50 AM"
click at [246, 124] on div "Lead Dispositions * Prospect Interested Re-enquired Invalid Number Not Contacte…" at bounding box center [221, 122] width 257 height 23
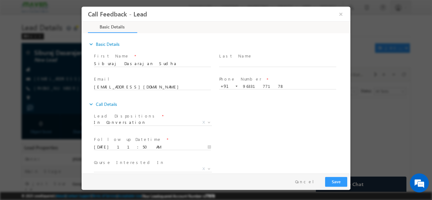
scroll to position [33, 0]
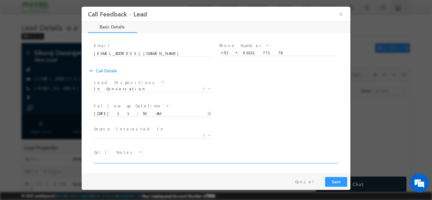
click at [183, 160] on textarea at bounding box center [215, 159] width 243 height 7
paste textarea "done btech in vlsi design he ask for details for both the course iit and as wel…"
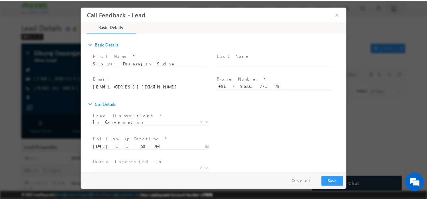
scroll to position [38, 0]
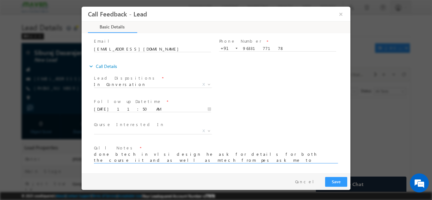
type textarea "done btech in vlsi design he ask for details for both the course iit and as wel…"
click at [337, 179] on button "Save" at bounding box center [336, 182] width 22 height 10
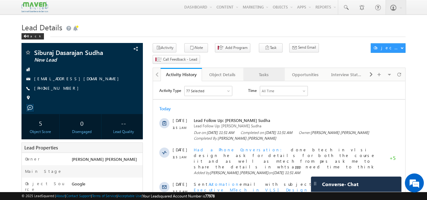
click at [273, 71] on div "Tasks" at bounding box center [263, 75] width 31 height 8
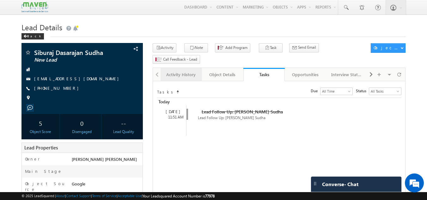
click at [187, 71] on div "Activity History" at bounding box center [181, 75] width 31 height 8
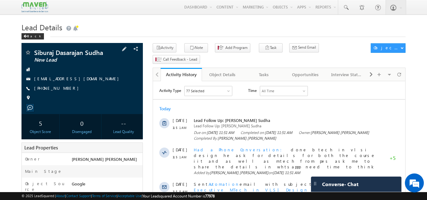
click at [84, 74] on div "Siburaj Dasarajan Sudha New Lead [EMAIL_ADDRESS][DOMAIN_NAME] [PHONE_NUMBER]" at bounding box center [82, 76] width 115 height 55
drag, startPoint x: 73, startPoint y: 72, endPoint x: 75, endPoint y: 82, distance: 9.6
click at [75, 82] on div "Siburaj Dasarajan Sudha New Lead [EMAIL_ADDRESS][DOMAIN_NAME] [PHONE_NUMBER]" at bounding box center [82, 76] width 115 height 55
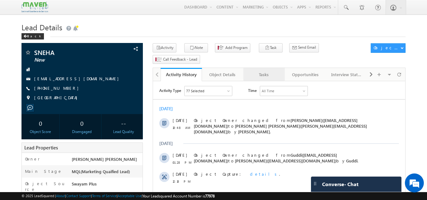
click at [262, 71] on div "Tasks" at bounding box center [263, 75] width 31 height 8
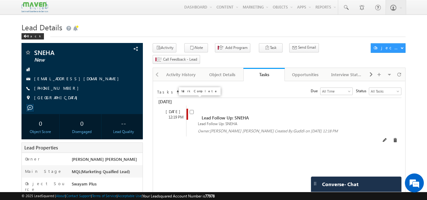
click at [192, 110] on input "checkbox" at bounding box center [192, 112] width 4 height 4
checkbox input "false"
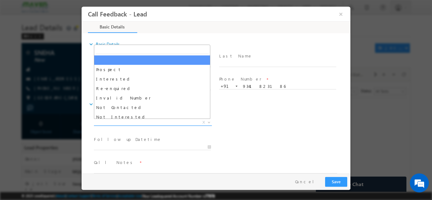
click at [149, 122] on span "X" at bounding box center [153, 122] width 118 height 6
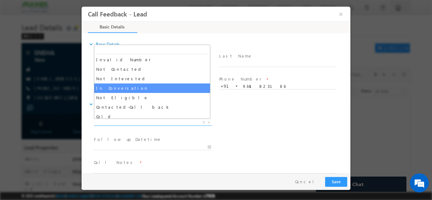
scroll to position [38, 0]
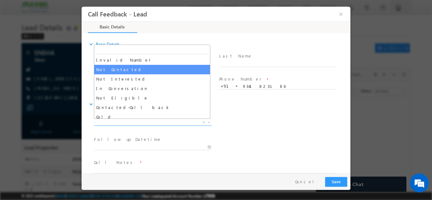
select select "Not Contacted"
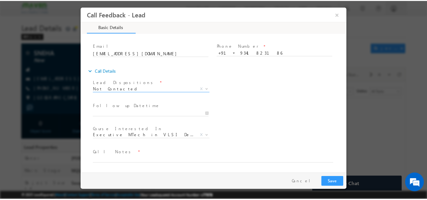
scroll to position [33, 0]
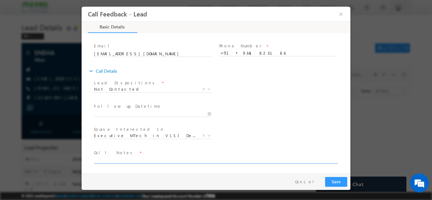
click at [143, 161] on textarea at bounding box center [215, 159] width 243 height 7
type textarea "dnp"
click at [335, 177] on button "Save" at bounding box center [336, 182] width 22 height 10
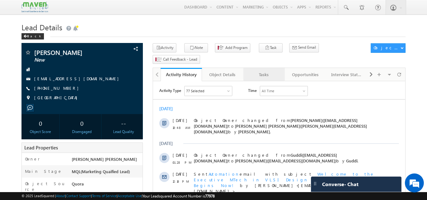
click at [269, 71] on div "Tasks" at bounding box center [263, 75] width 31 height 8
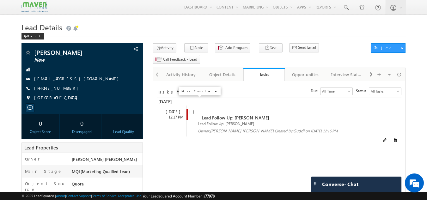
click at [193, 110] on input "checkbox" at bounding box center [192, 112] width 4 height 4
checkbox input "false"
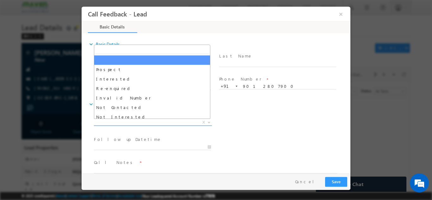
click at [138, 119] on span "X" at bounding box center [153, 122] width 118 height 6
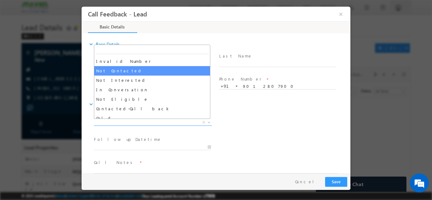
scroll to position [39, 0]
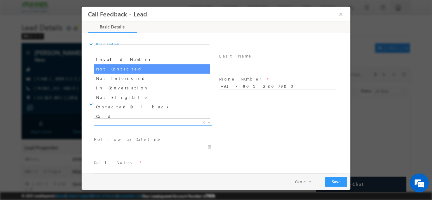
select select "Not Contacted"
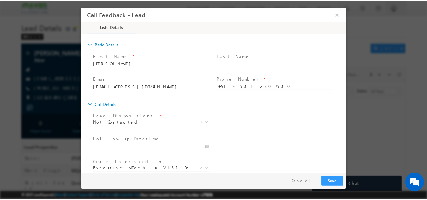
scroll to position [33, 0]
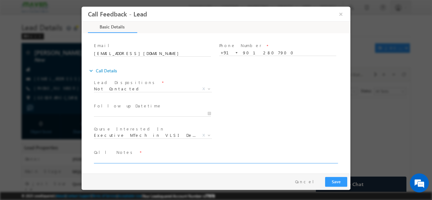
click at [134, 160] on textarea at bounding box center [215, 159] width 243 height 7
type textarea "swo"
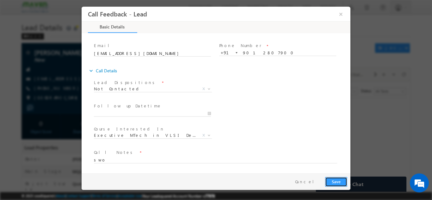
click at [343, 178] on button "Save" at bounding box center [336, 182] width 22 height 10
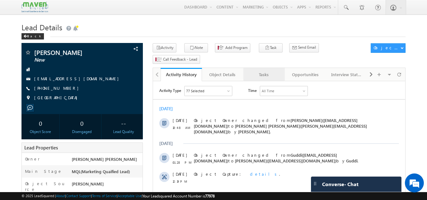
click at [258, 71] on div "Tasks" at bounding box center [263, 75] width 31 height 8
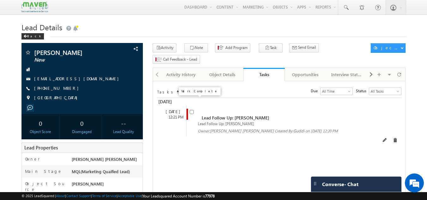
click at [192, 110] on input "checkbox" at bounding box center [192, 112] width 4 height 4
checkbox input "false"
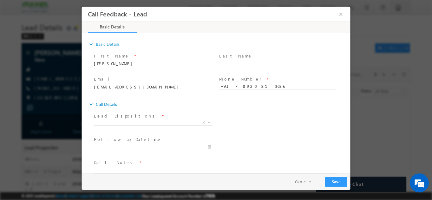
scroll to position [10, 0]
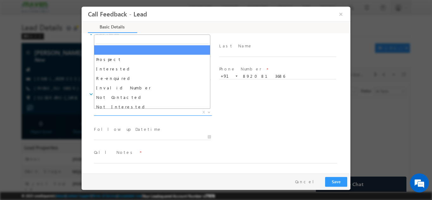
click at [136, 111] on span "X" at bounding box center [153, 112] width 118 height 6
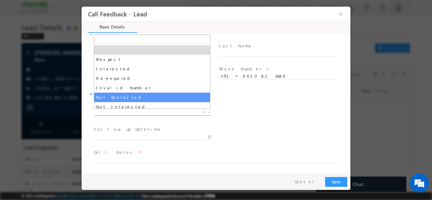
select select "Not Contacted"
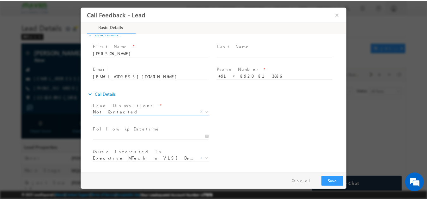
scroll to position [33, 0]
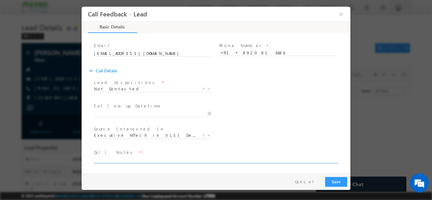
click at [129, 160] on textarea at bounding box center [215, 159] width 243 height 7
type textarea "dnp"
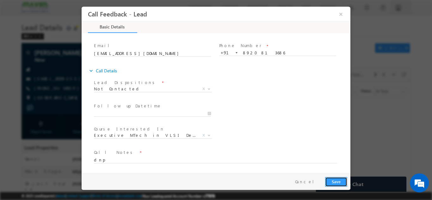
click at [334, 184] on button "Save" at bounding box center [336, 182] width 22 height 10
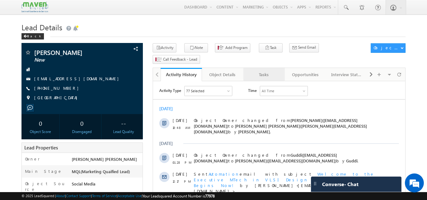
click at [267, 71] on div "Tasks" at bounding box center [263, 75] width 31 height 8
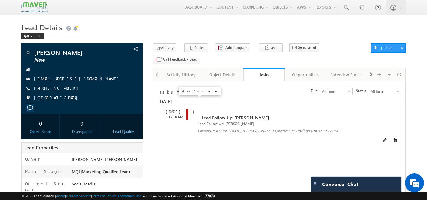
click at [191, 110] on input "checkbox" at bounding box center [192, 112] width 4 height 4
checkbox input "false"
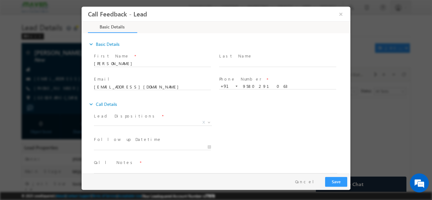
scroll to position [10, 0]
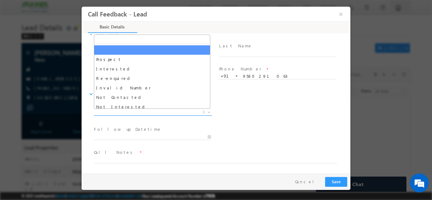
click at [143, 111] on span "X" at bounding box center [153, 112] width 118 height 6
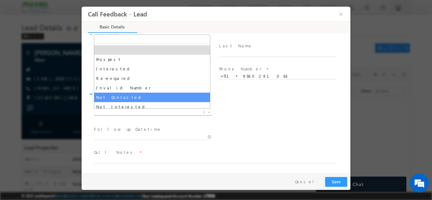
select select "Not Contacted"
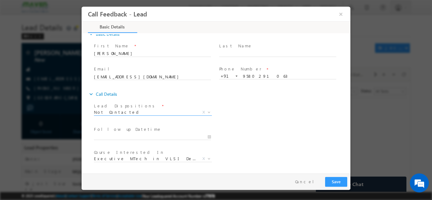
scroll to position [33, 0]
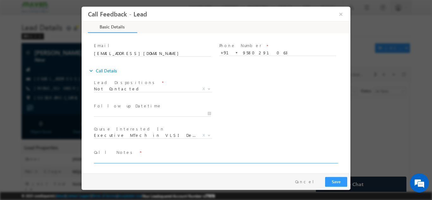
click at [149, 158] on textarea at bounding box center [215, 159] width 243 height 7
type textarea "dnp"
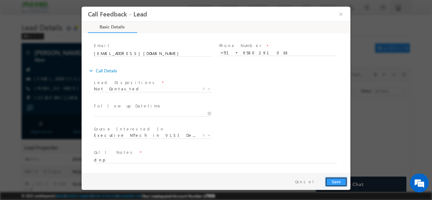
click at [336, 180] on button "Save" at bounding box center [336, 182] width 22 height 10
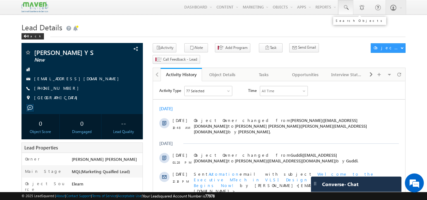
click at [344, 5] on span at bounding box center [345, 7] width 6 height 6
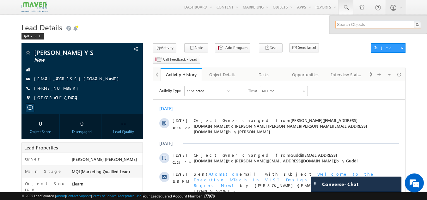
click at [346, 24] on input "text" at bounding box center [378, 25] width 86 height 8
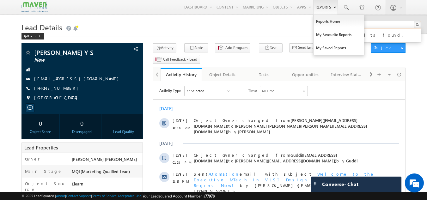
type input "7052576535"
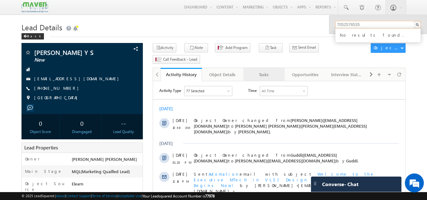
click at [269, 71] on div "Tasks" at bounding box center [263, 75] width 31 height 8
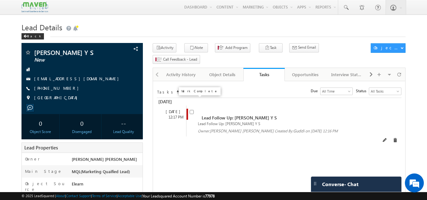
click at [192, 110] on input "checkbox" at bounding box center [192, 112] width 4 height 4
checkbox input "false"
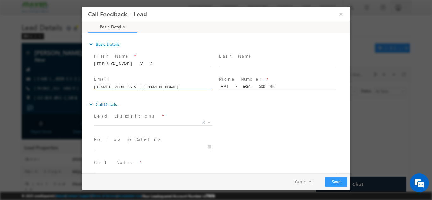
scroll to position [10, 0]
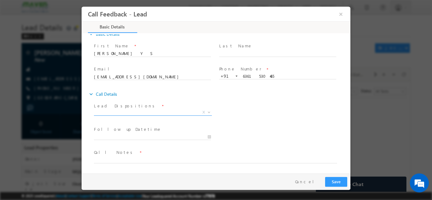
click at [170, 112] on span "X" at bounding box center [153, 112] width 118 height 6
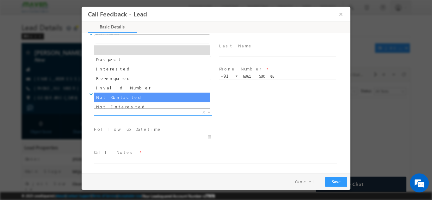
select select "Not Contacted"
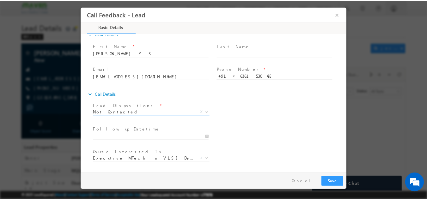
scroll to position [33, 0]
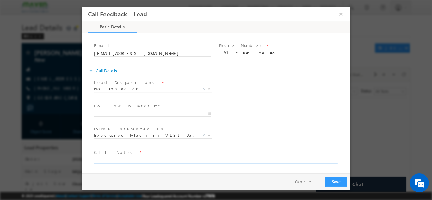
click at [152, 158] on textarea at bounding box center [215, 159] width 243 height 7
type textarea "dnp"
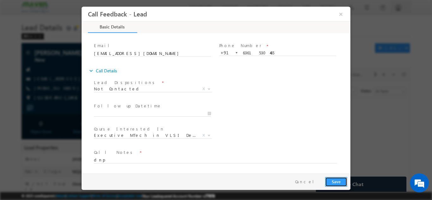
click at [339, 179] on button "Save" at bounding box center [336, 182] width 22 height 10
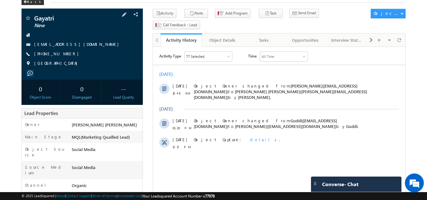
scroll to position [35, 0]
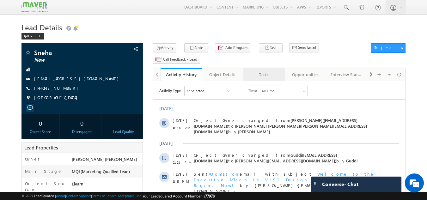
click at [262, 71] on div "Tasks" at bounding box center [263, 75] width 31 height 8
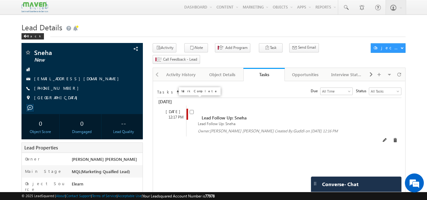
click at [192, 110] on input "checkbox" at bounding box center [192, 112] width 4 height 4
checkbox input "false"
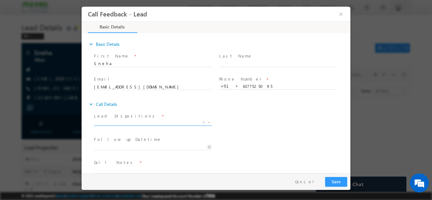
click at [150, 121] on span "X" at bounding box center [153, 122] width 118 height 6
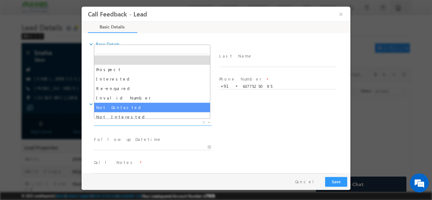
select select "Not Contacted"
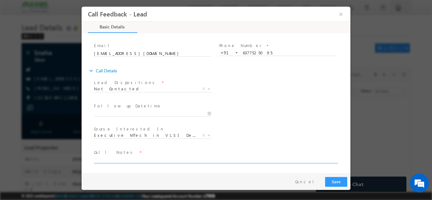
click at [134, 159] on textarea at bounding box center [215, 159] width 243 height 7
type textarea "dnp"
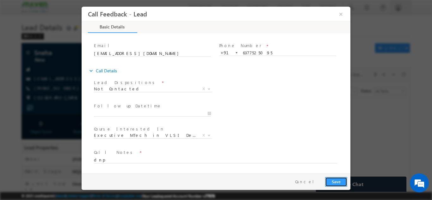
click at [333, 182] on button "Save" at bounding box center [336, 182] width 22 height 10
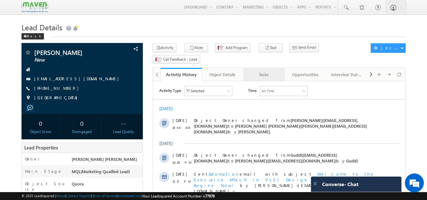
click at [253, 71] on div "Tasks" at bounding box center [263, 75] width 31 height 8
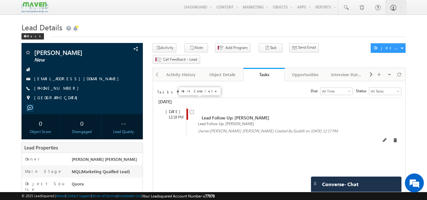
click at [191, 110] on input "checkbox" at bounding box center [192, 112] width 4 height 4
checkbox input "false"
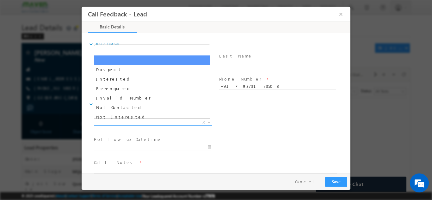
click at [129, 121] on span "X" at bounding box center [153, 122] width 118 height 6
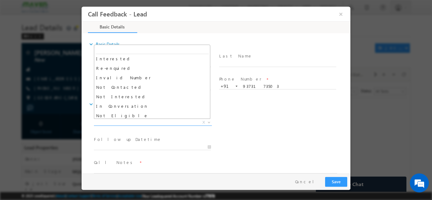
scroll to position [19, 0]
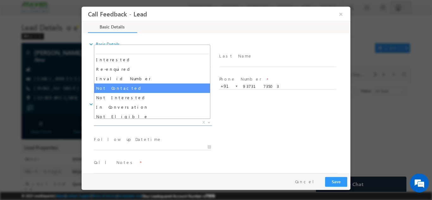
drag, startPoint x: 124, startPoint y: 98, endPoint x: 125, endPoint y: 90, distance: 8.2
select select "Not Contacted"
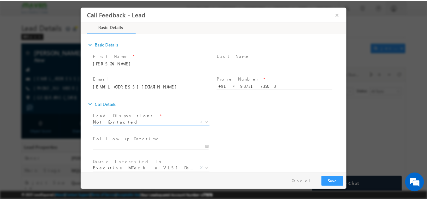
scroll to position [33, 0]
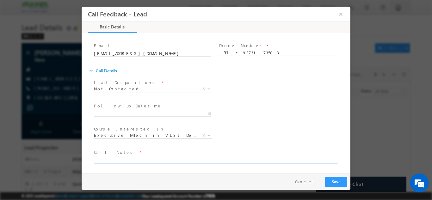
click at [130, 156] on textarea at bounding box center [215, 159] width 243 height 7
type textarea "disconnected the call"
click at [329, 178] on button "Save" at bounding box center [336, 182] width 22 height 10
